Goal: Information Seeking & Learning: Learn about a topic

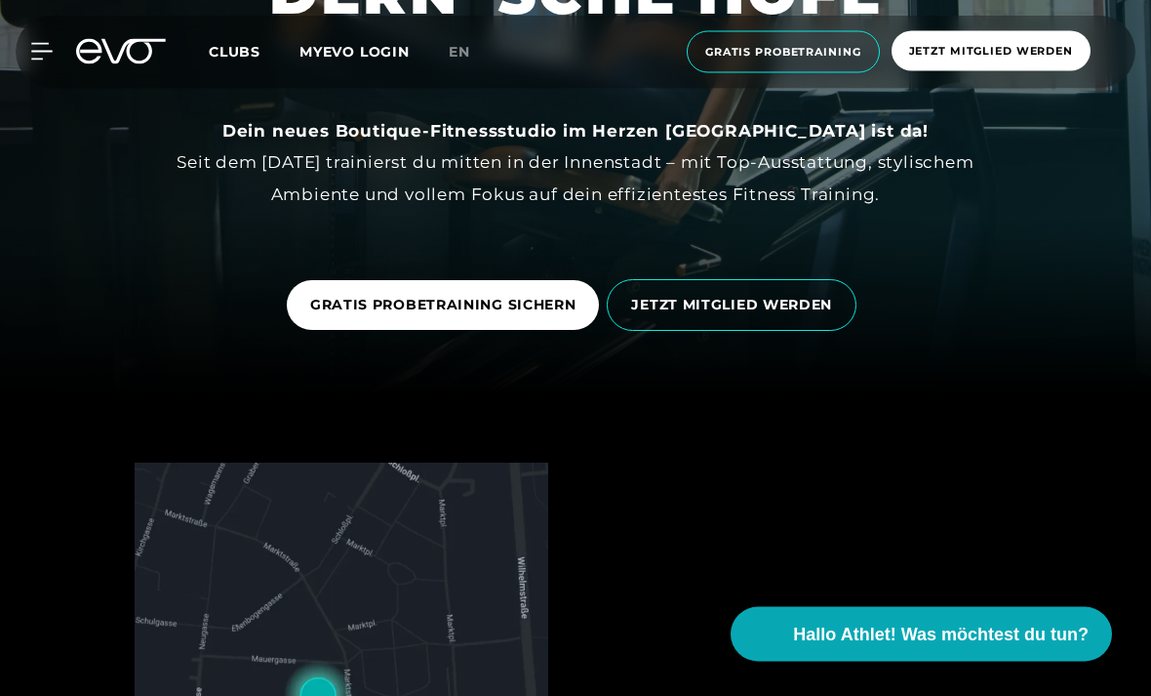
scroll to position [302, 0]
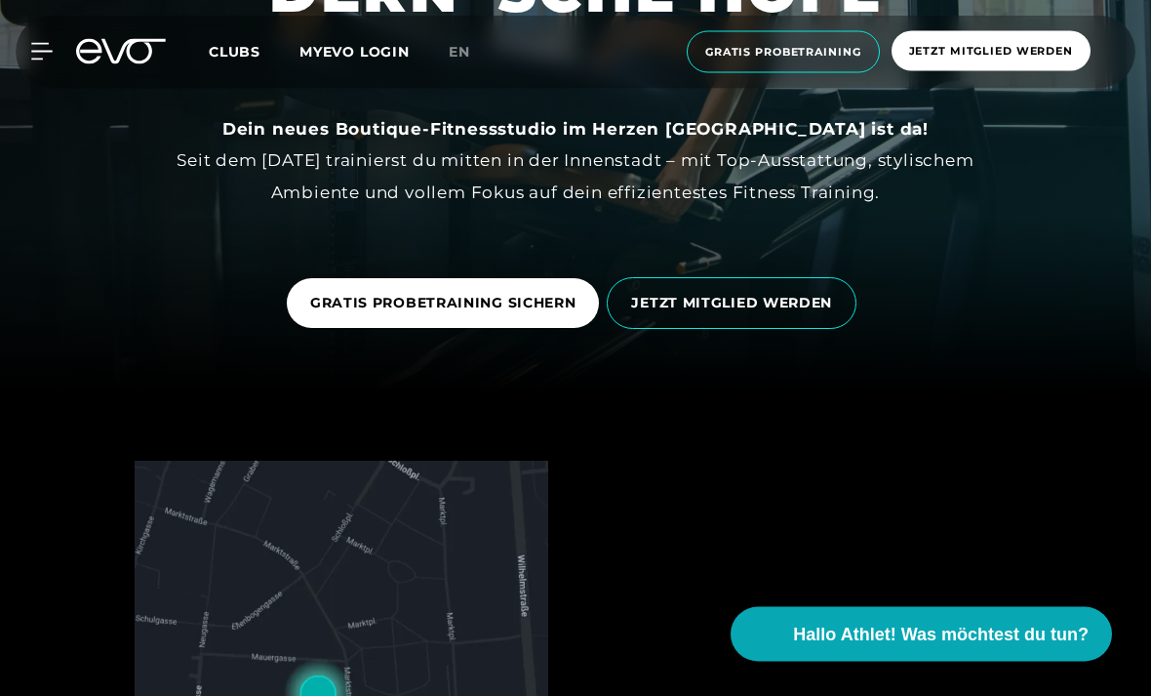
click at [778, 330] on span "JETZT MITGLIED WERDEN" at bounding box center [732, 304] width 250 height 52
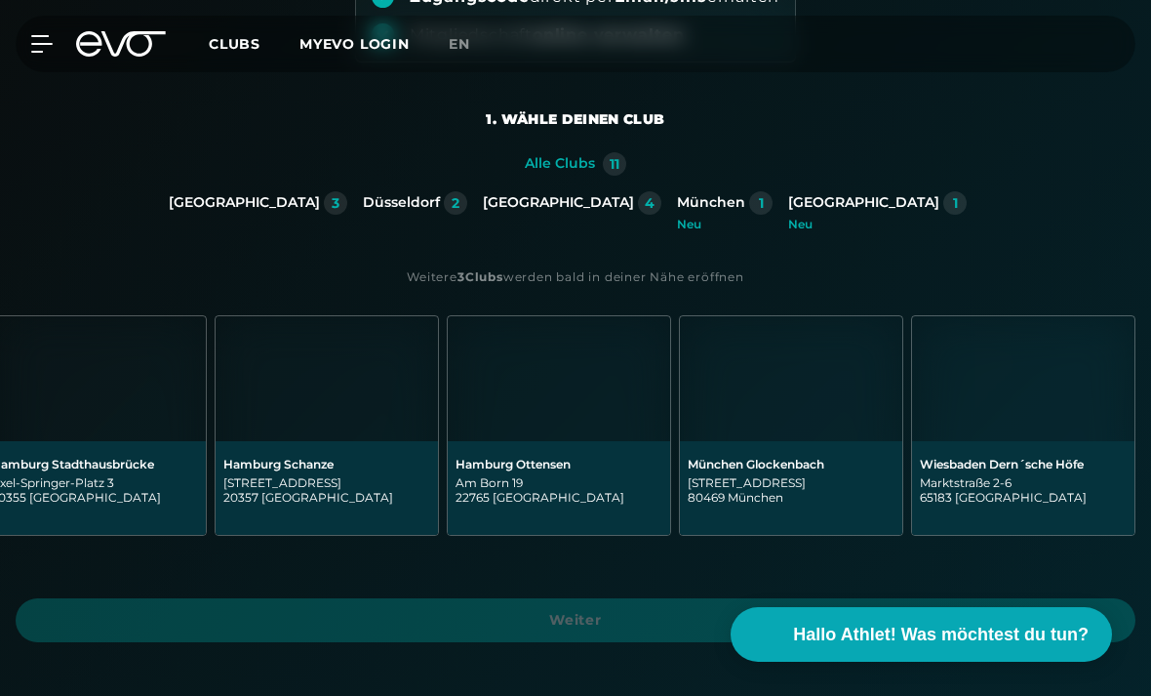
scroll to position [0, 1426]
click at [1022, 415] on img at bounding box center [1023, 378] width 222 height 125
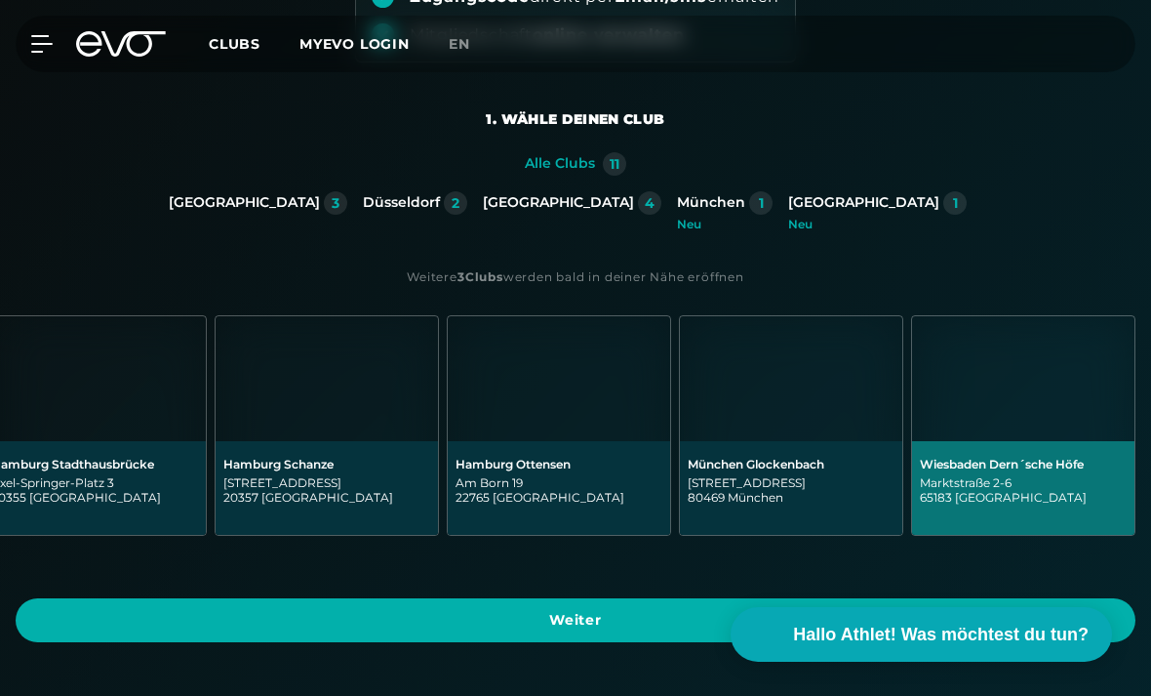
click at [939, 610] on span "Weiter" at bounding box center [575, 620] width 1073 height 20
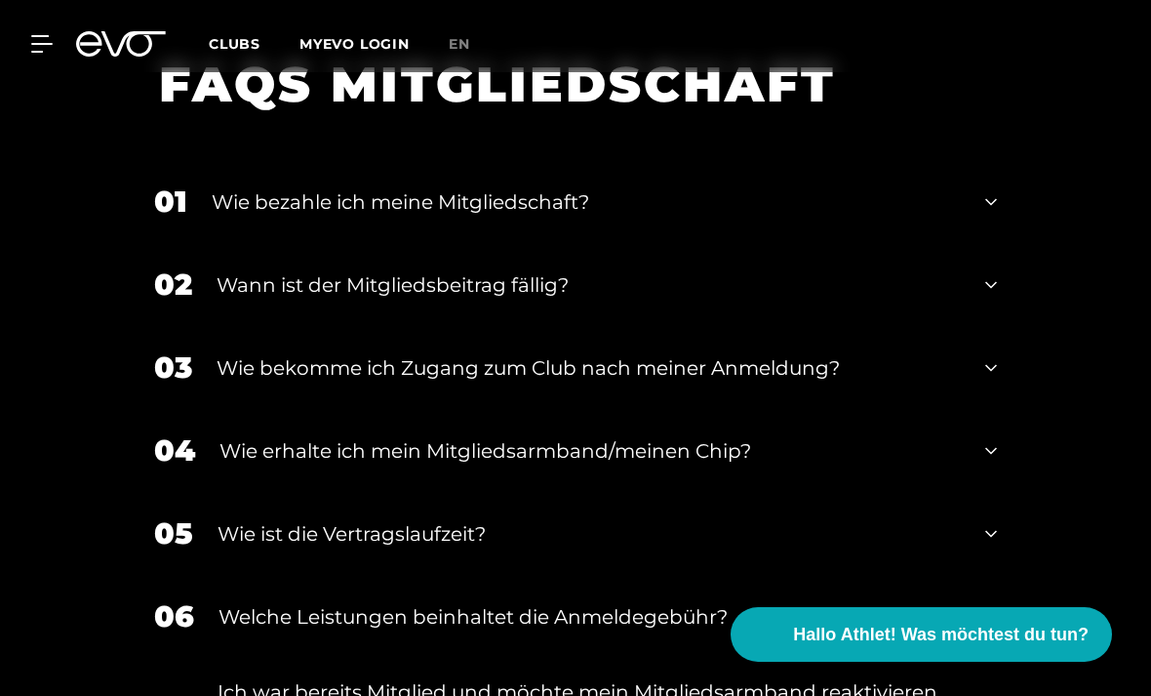
scroll to position [3767, 0]
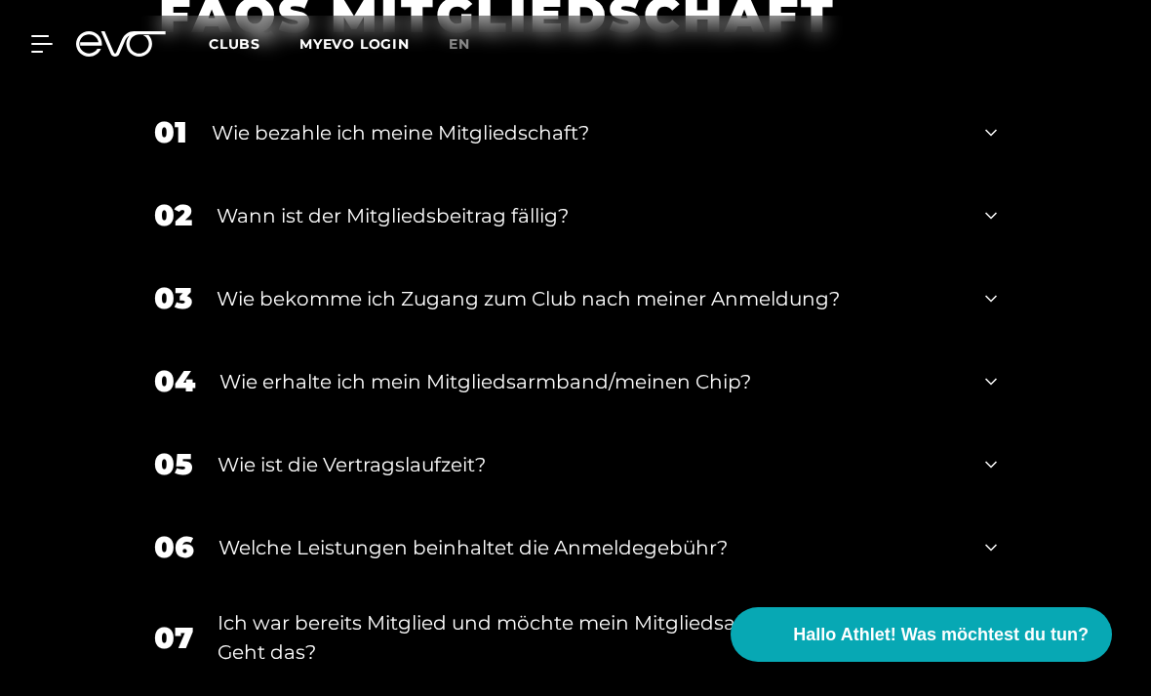
click at [268, 147] on div "Wie bezahle ich meine Mitgliedschaft?" at bounding box center [586, 132] width 749 height 29
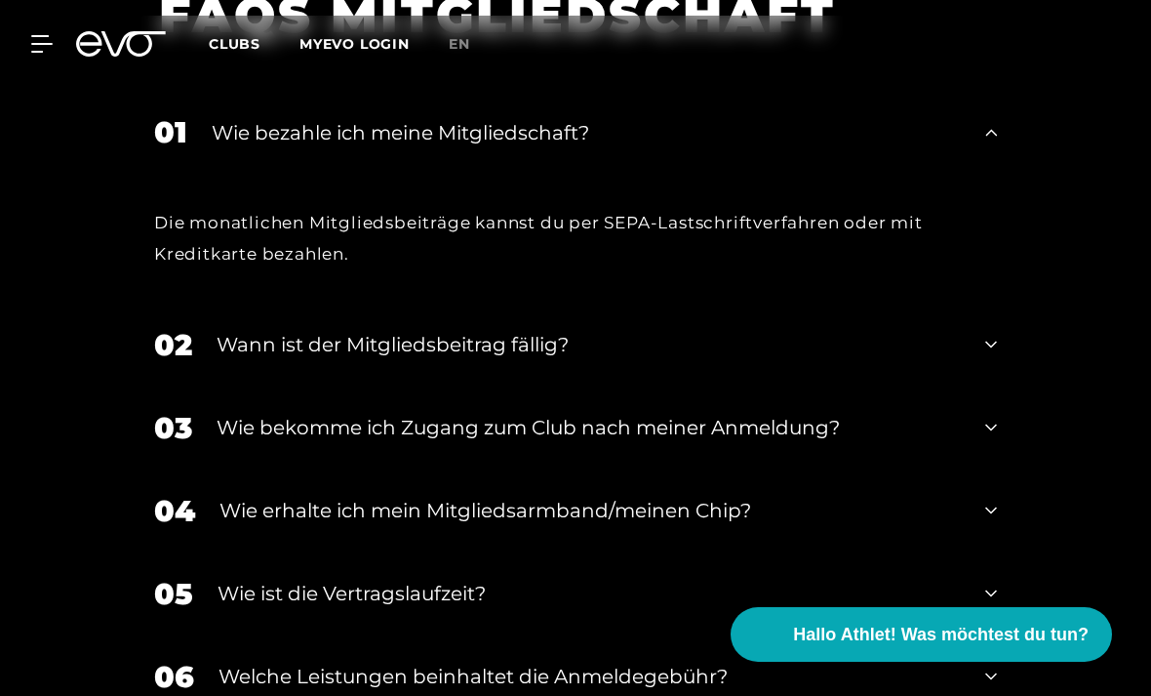
click at [253, 147] on div "Wie bezahle ich meine Mitgliedschaft?" at bounding box center [586, 132] width 749 height 29
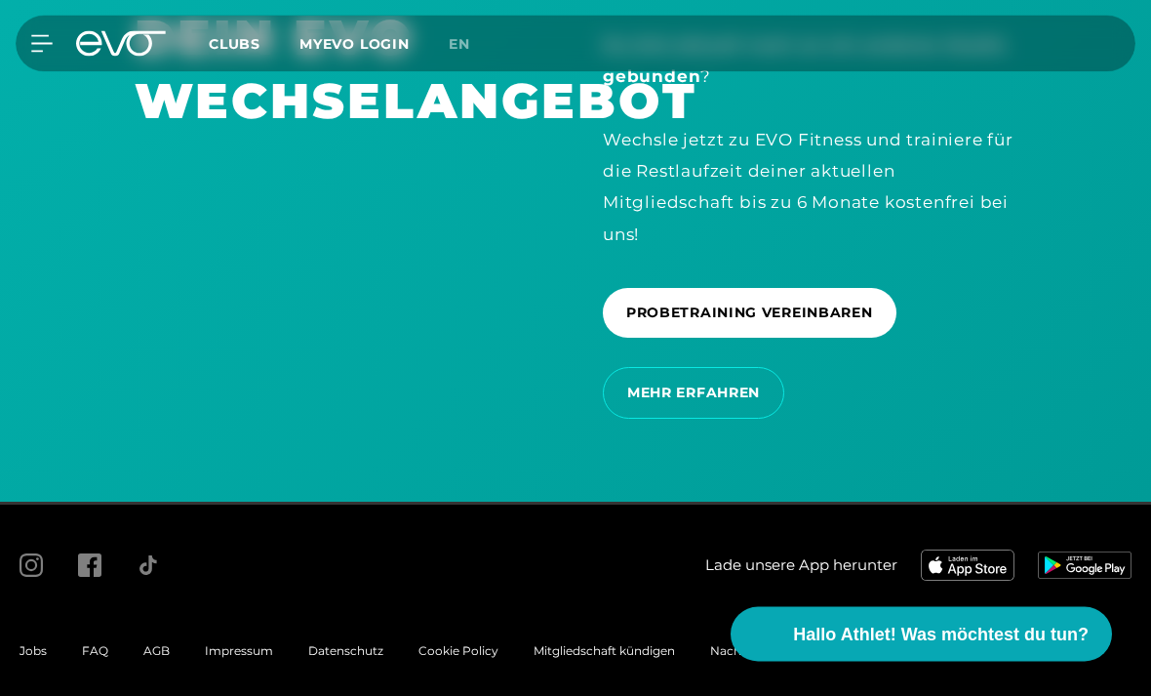
scroll to position [4727, 0]
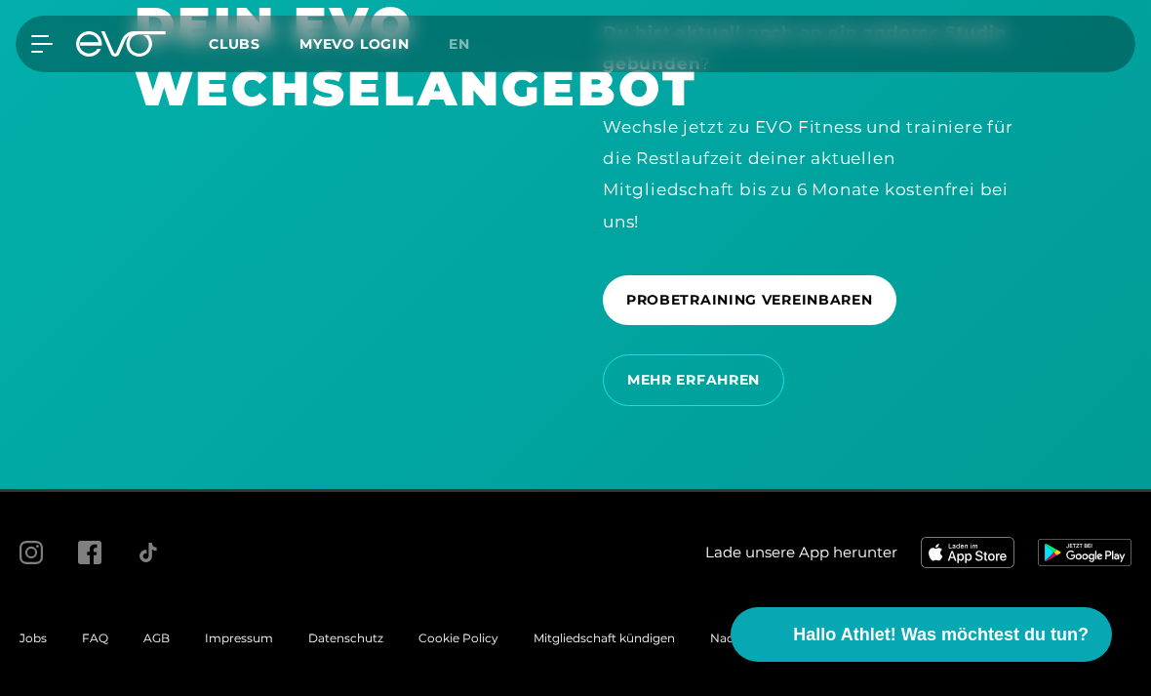
click at [51, 48] on icon at bounding box center [41, 44] width 21 height 18
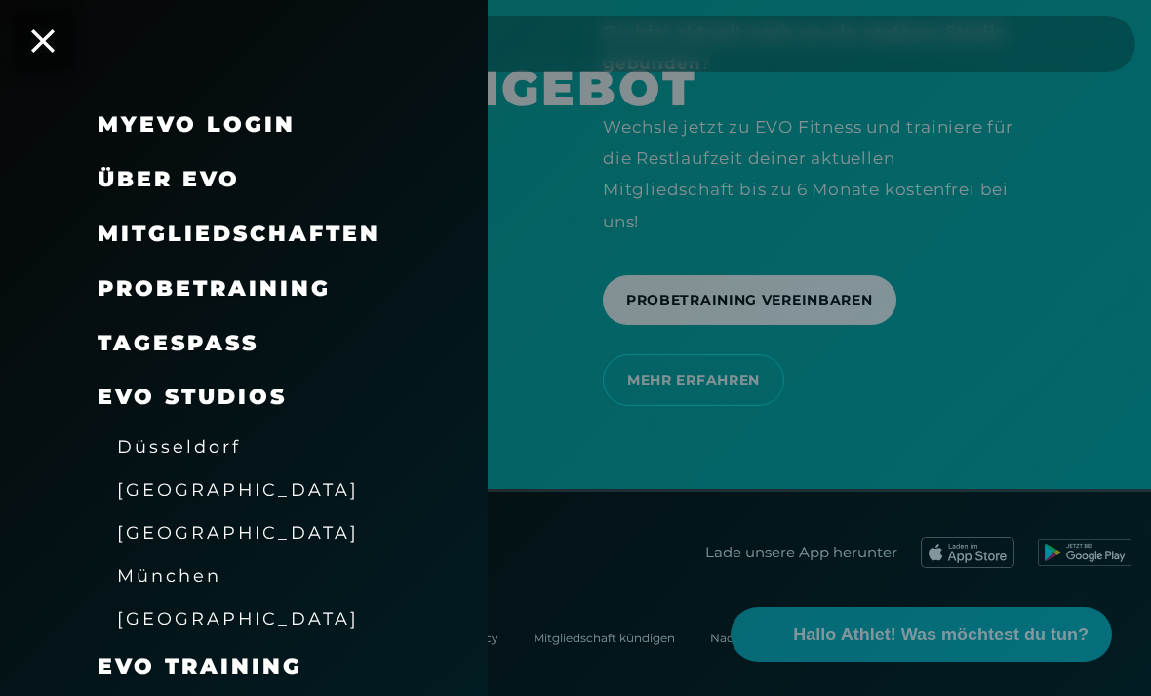
click at [137, 608] on span "[GEOGRAPHIC_DATA]" at bounding box center [238, 618] width 242 height 20
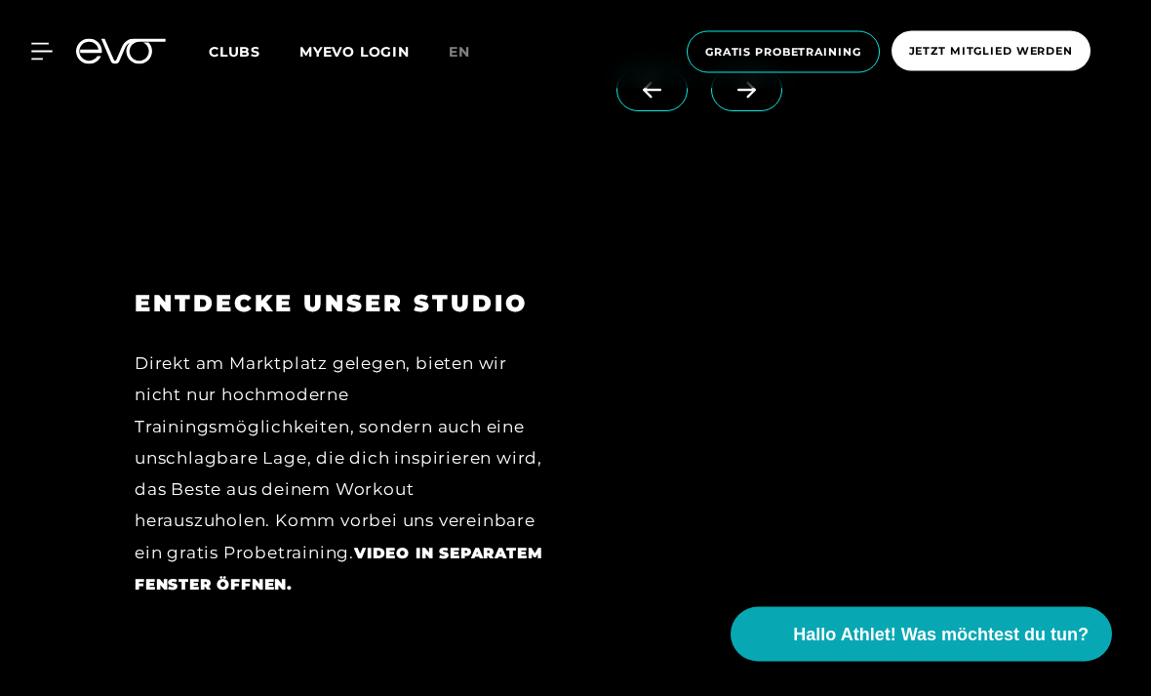
scroll to position [2576, 0]
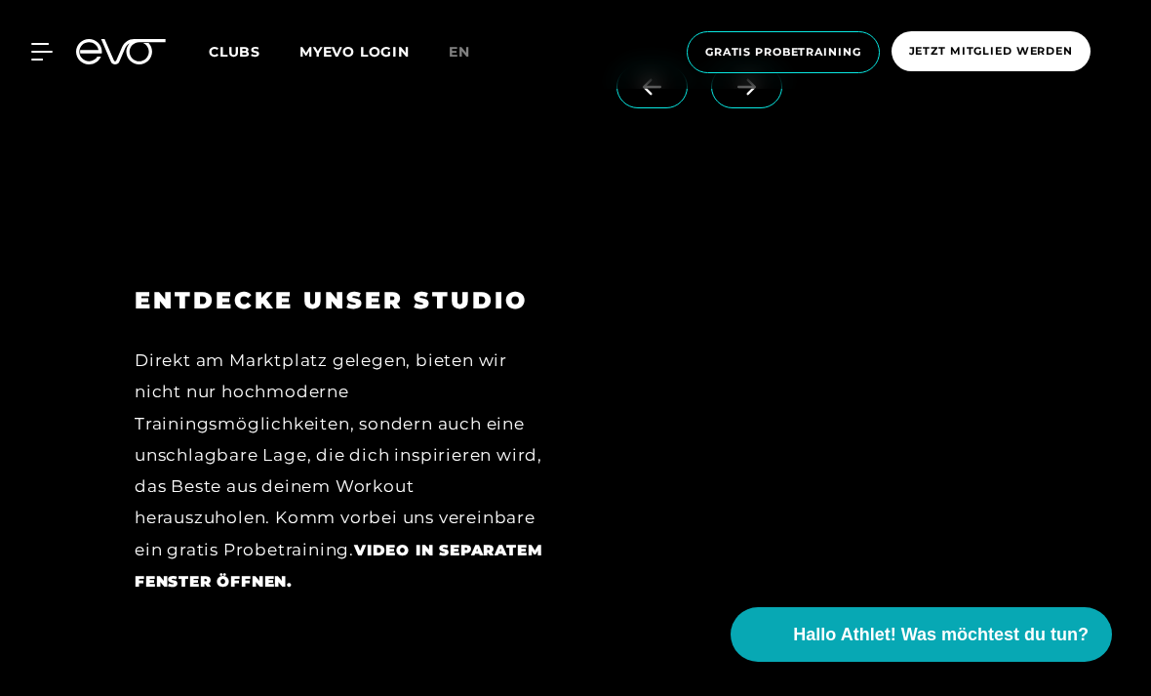
click at [747, 143] on link at bounding box center [750, 104] width 79 height 78
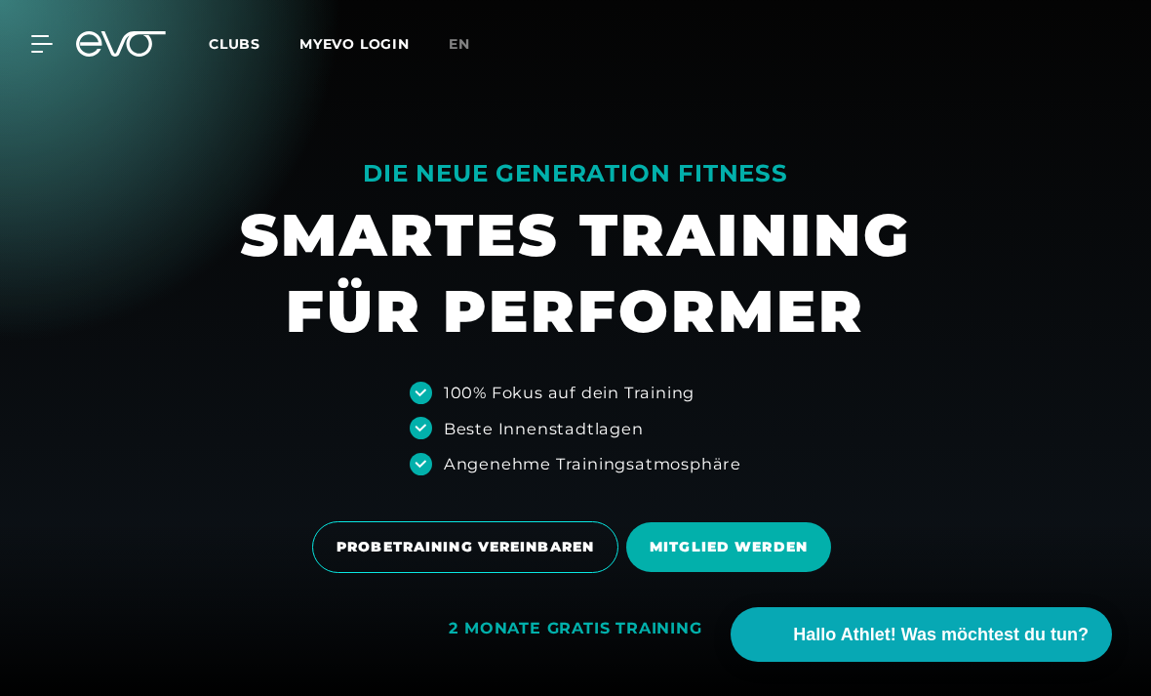
click at [760, 219] on div at bounding box center [575, 348] width 1151 height 696
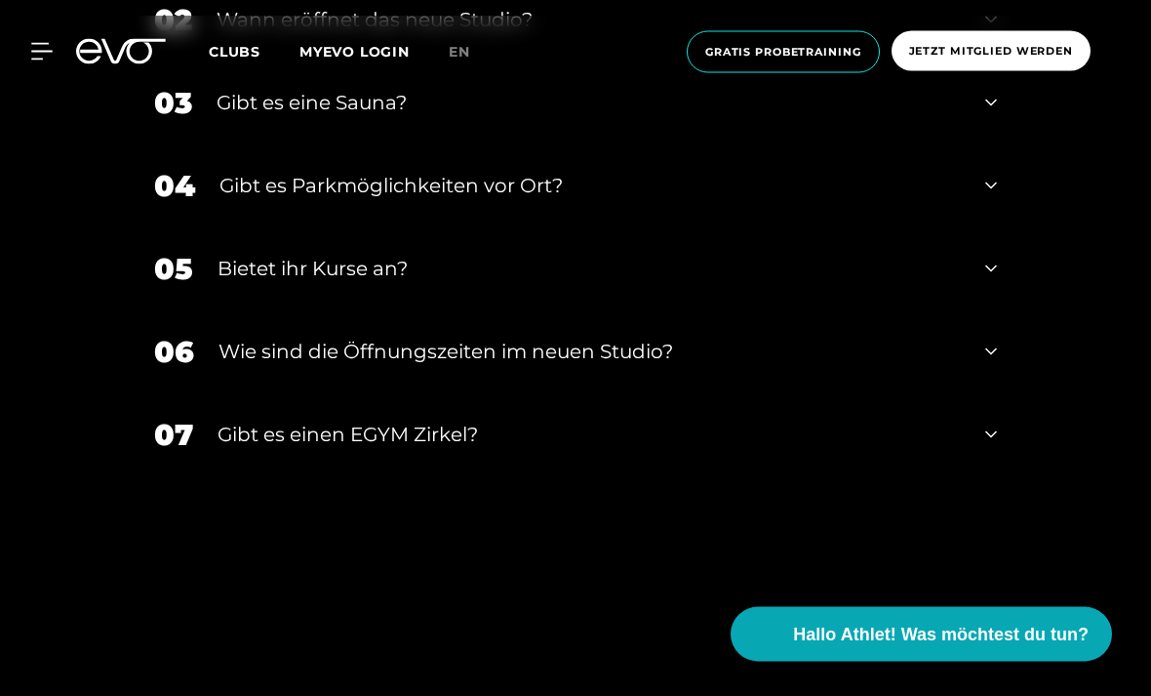
scroll to position [7528, 0]
click at [942, 117] on div "Gibt es eine Sauna?" at bounding box center [589, 102] width 744 height 29
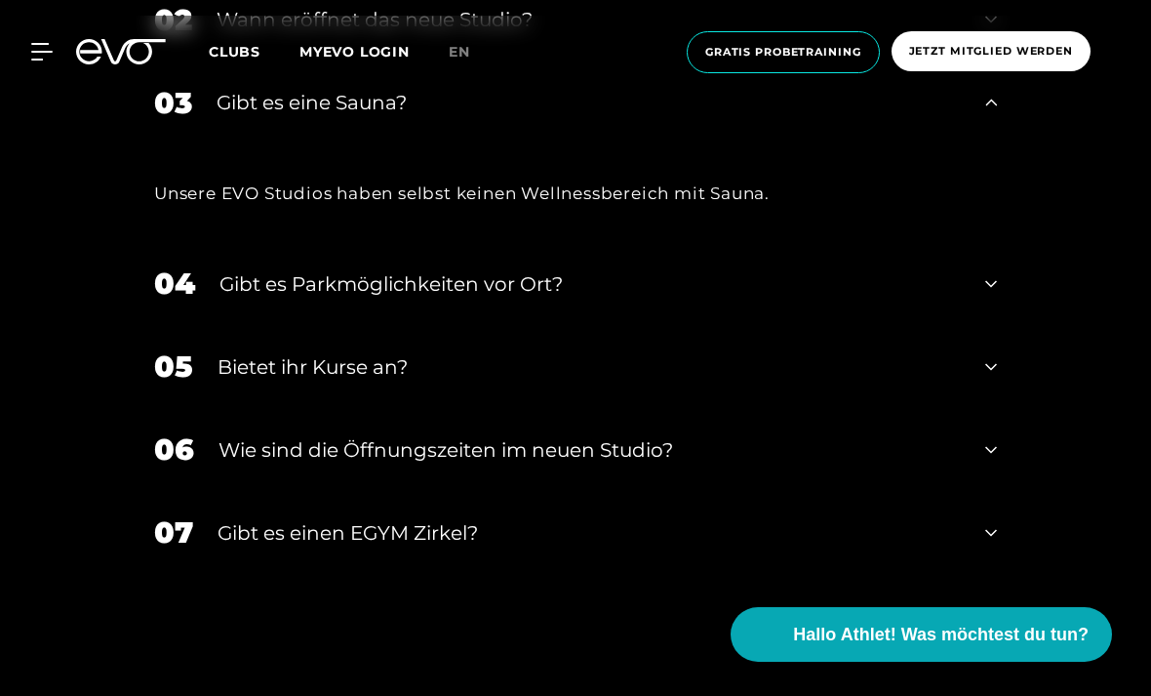
click at [970, 144] on div "03 Gibt es eine Sauna?" at bounding box center [576, 102] width 882 height 83
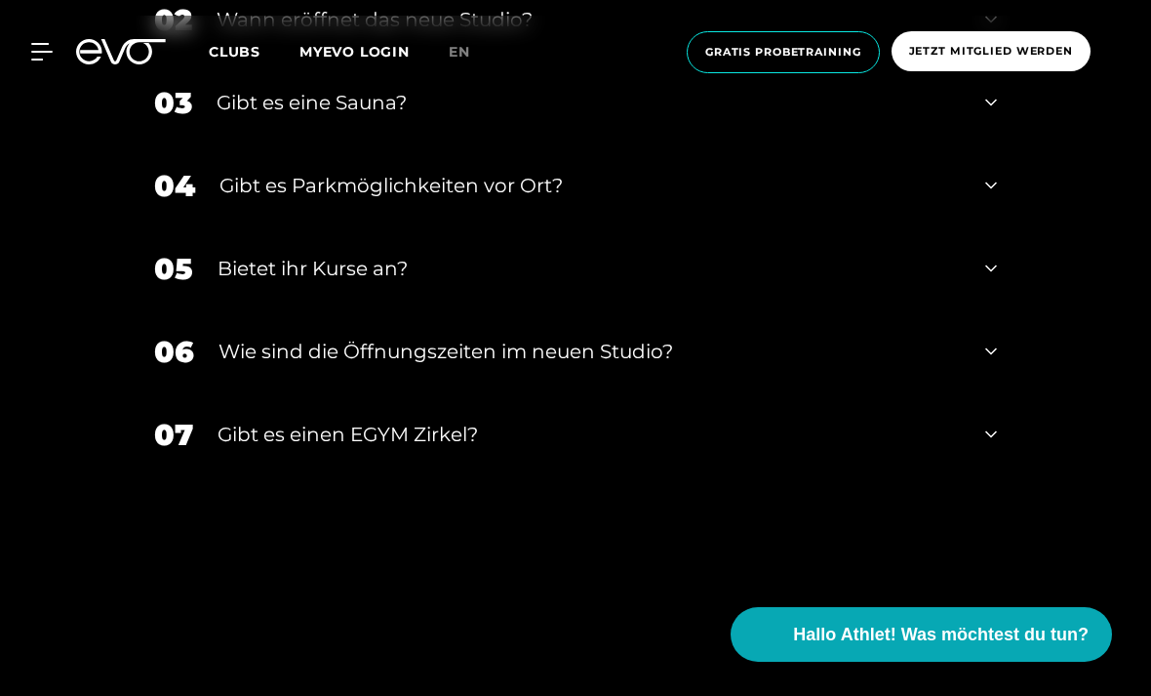
click at [976, 144] on div "03 Gibt es eine Sauna?" at bounding box center [576, 102] width 882 height 83
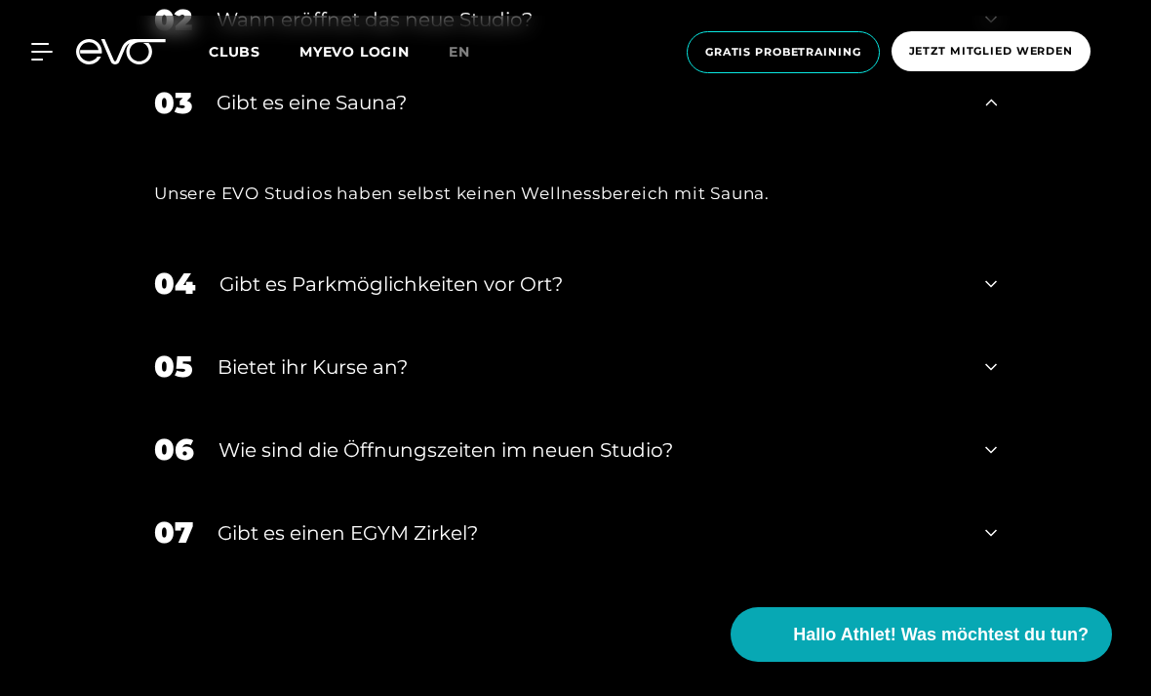
click at [968, 144] on div "03 Gibt es eine Sauna?" at bounding box center [576, 102] width 882 height 83
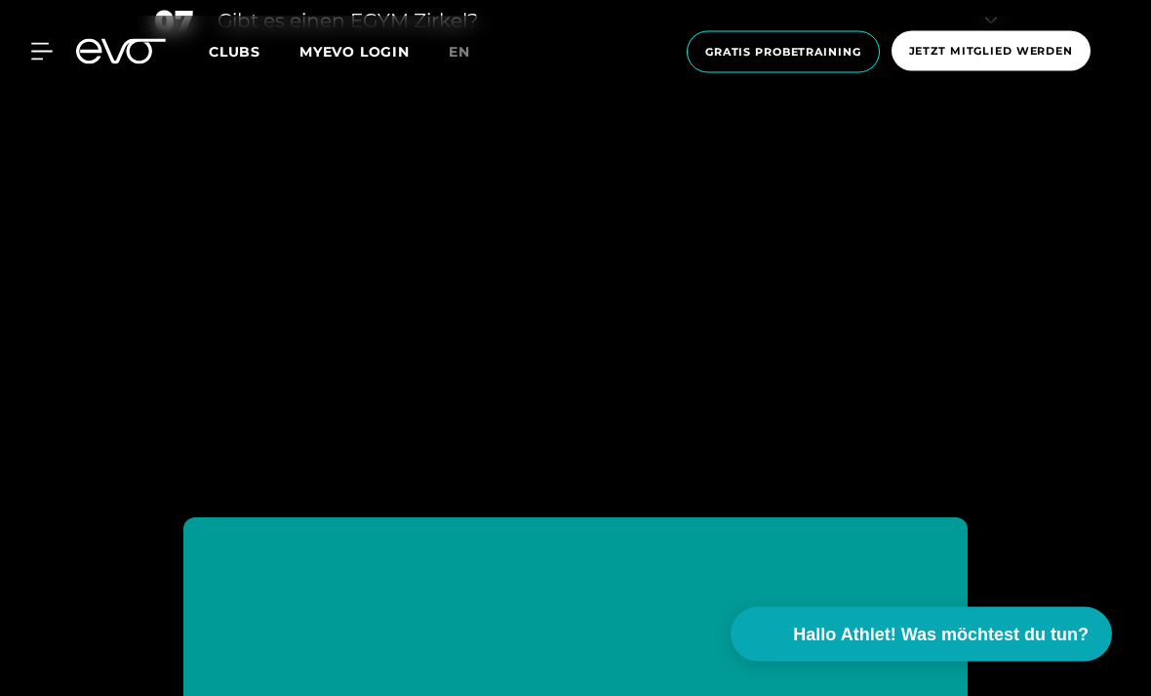
scroll to position [7942, 0]
click at [251, 35] on div "Gibt es einen EGYM Zirkel?" at bounding box center [589, 20] width 743 height 29
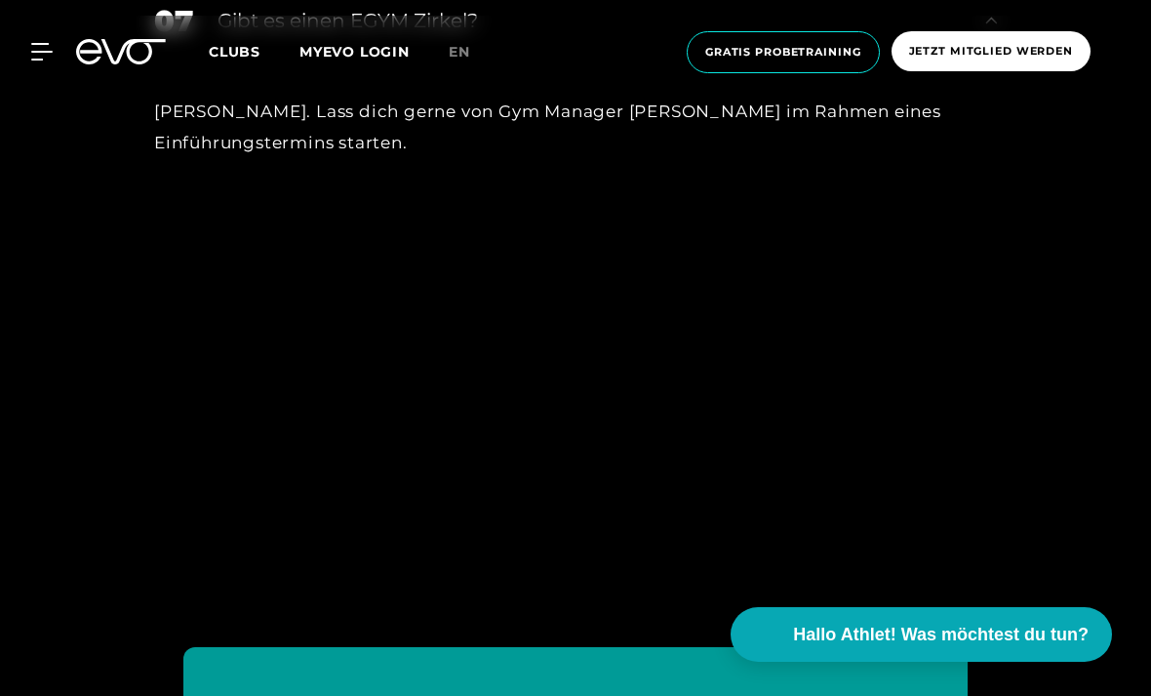
click at [252, 35] on div "Gibt es einen EGYM Zirkel?" at bounding box center [589, 20] width 743 height 29
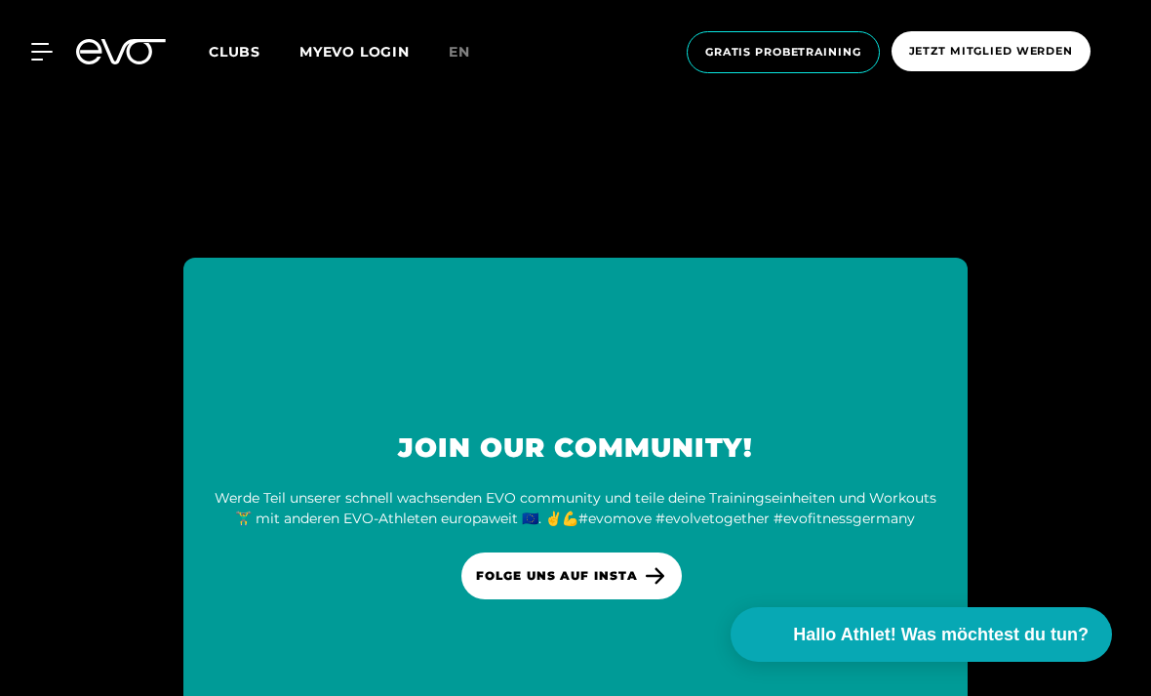
scroll to position [8184, 0]
